Goal: Task Accomplishment & Management: Manage account settings

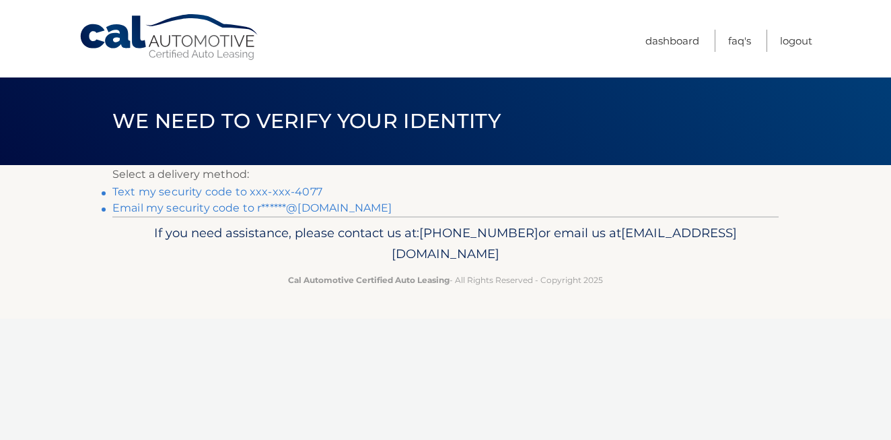
click at [272, 193] on link "Text my security code to xxx-xxx-4077" at bounding box center [217, 191] width 210 height 13
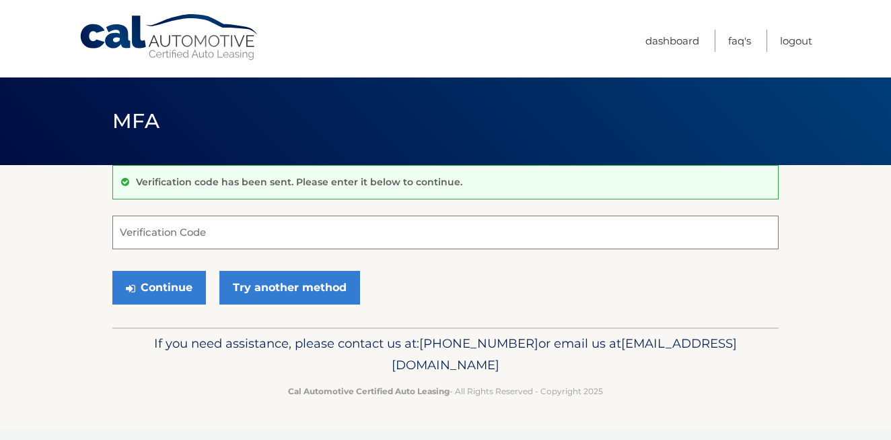
click at [190, 236] on input "Verification Code" at bounding box center [445, 232] width 666 height 34
type input "843741"
click at [112, 271] on button "Continue" at bounding box center [159, 288] width 94 height 34
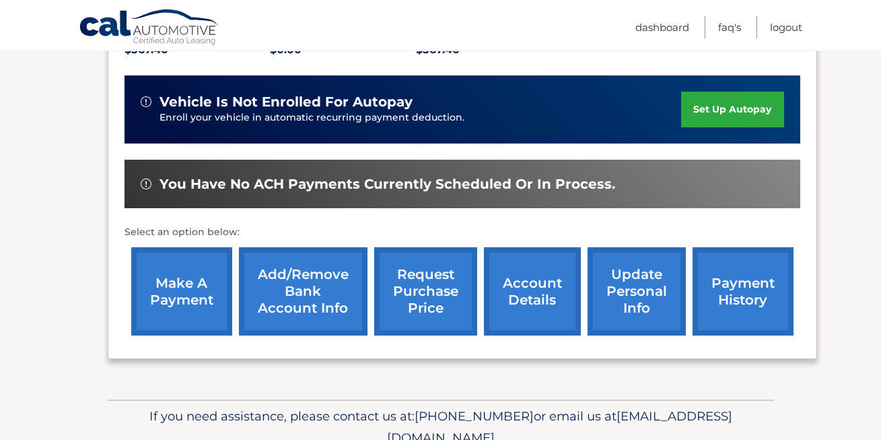
scroll to position [337, 0]
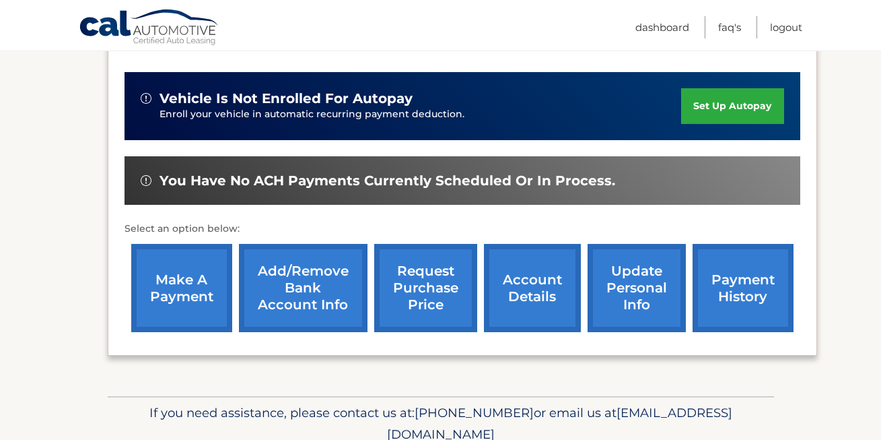
click at [197, 268] on link "make a payment" at bounding box center [181, 288] width 101 height 88
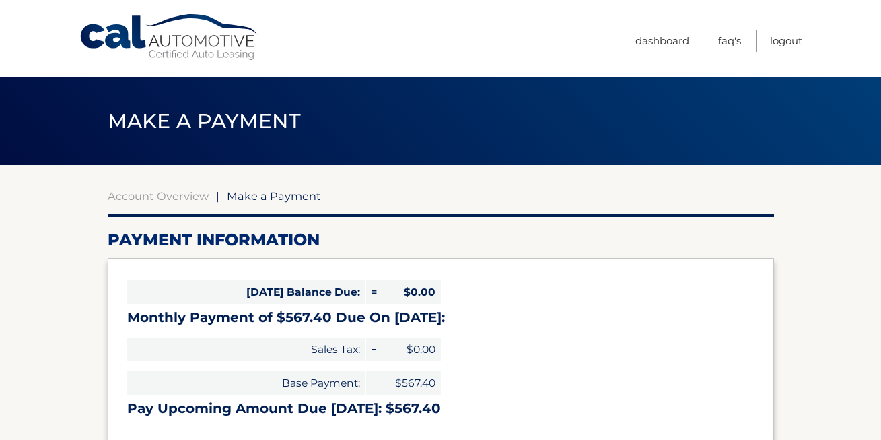
select select "ZWMxMzhiM2ItZTBkZi00OWViLThkYmItZmE4OTNkYmQzZGJk"
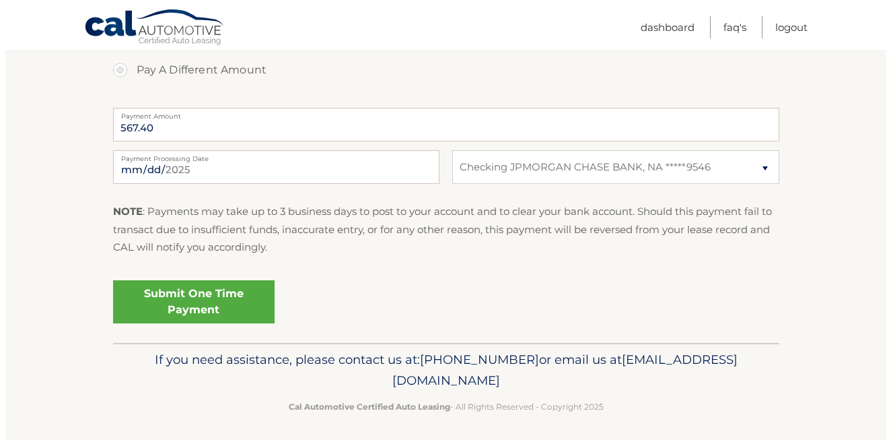
scroll to position [522, 0]
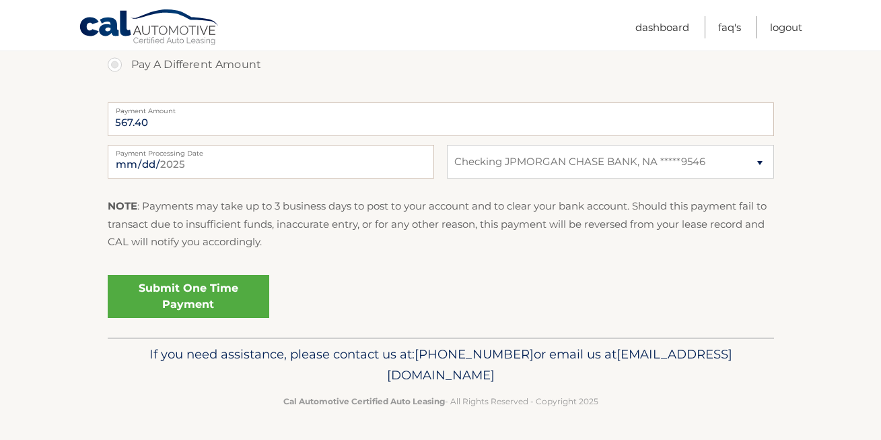
click at [152, 285] on link "Submit One Time Payment" at bounding box center [189, 296] width 162 height 43
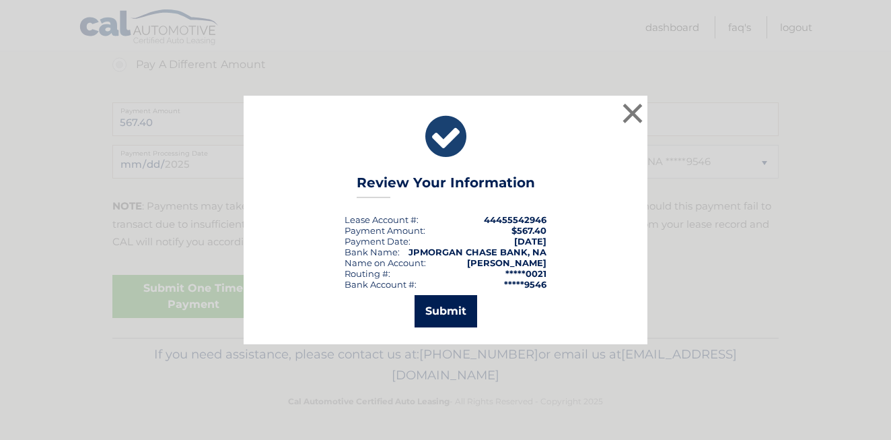
click at [464, 306] on button "Submit" at bounding box center [446, 311] width 63 height 32
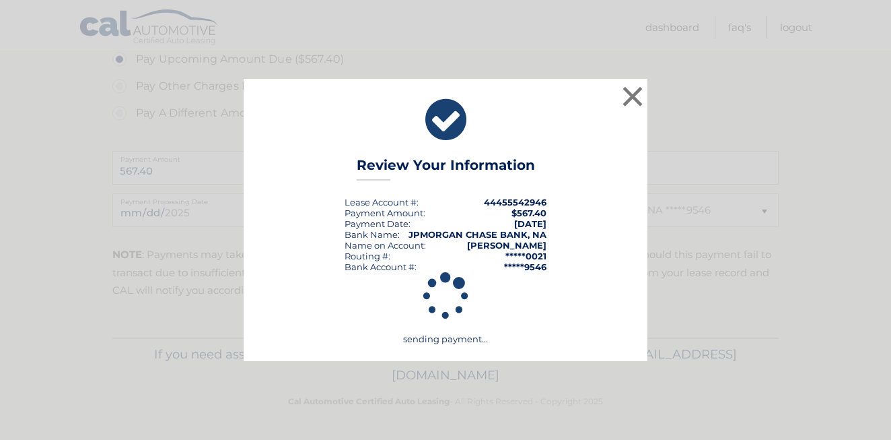
scroll to position [474, 0]
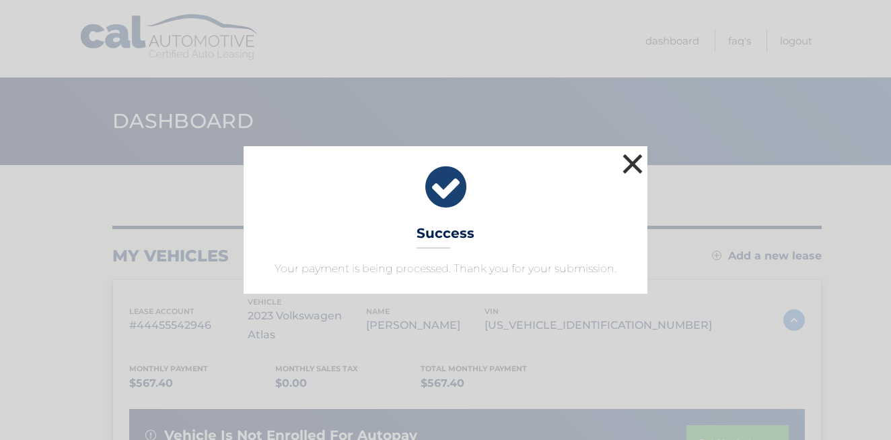
click at [631, 166] on button "×" at bounding box center [632, 163] width 27 height 27
